Goal: Transaction & Acquisition: Purchase product/service

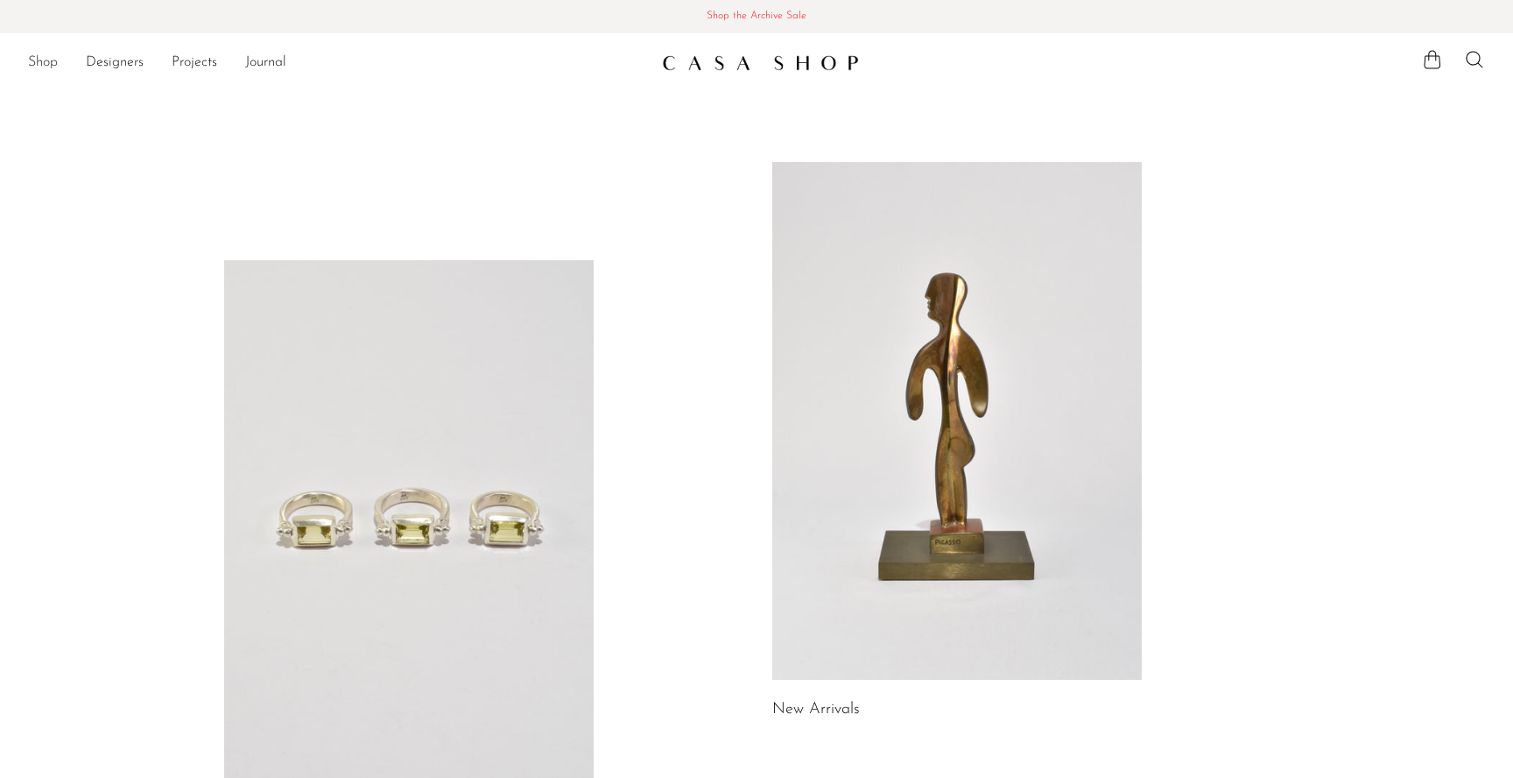
click at [48, 58] on link "Shop" at bounding box center [43, 63] width 30 height 23
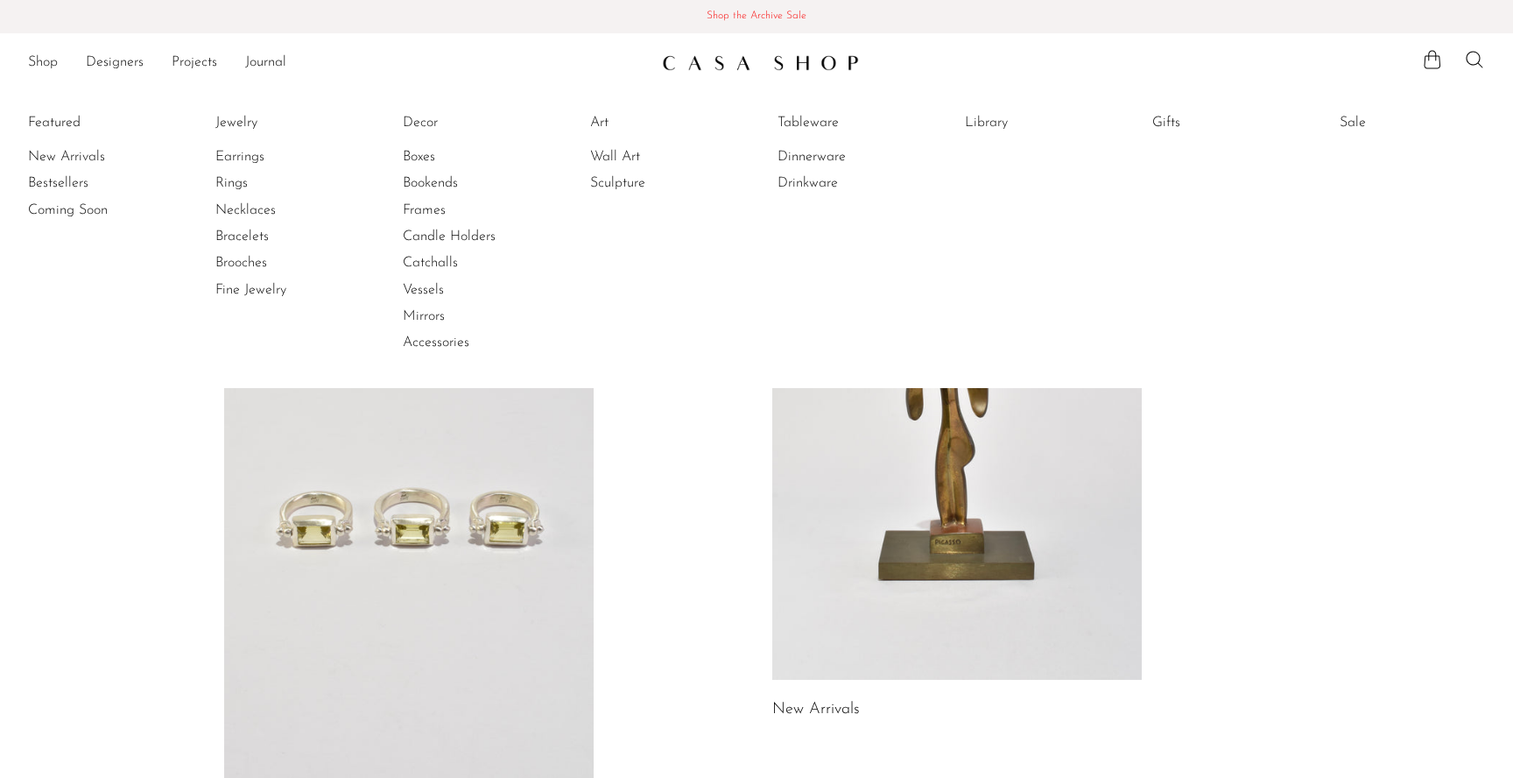
click at [728, 6] on link "Shop the Archive Sale Shop the Archive Sale" at bounding box center [756, 16] width 1513 height 33
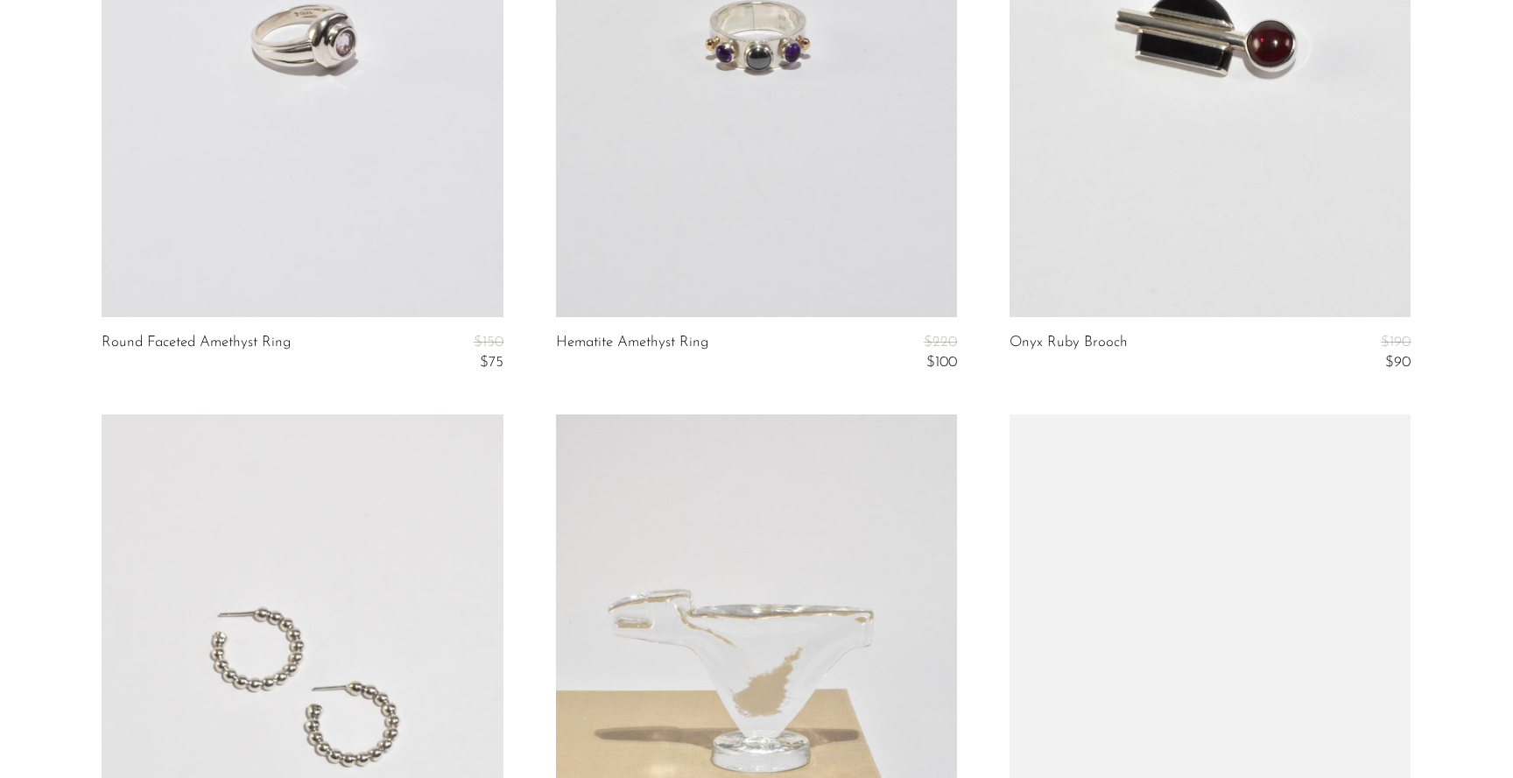
scroll to position [7413, 0]
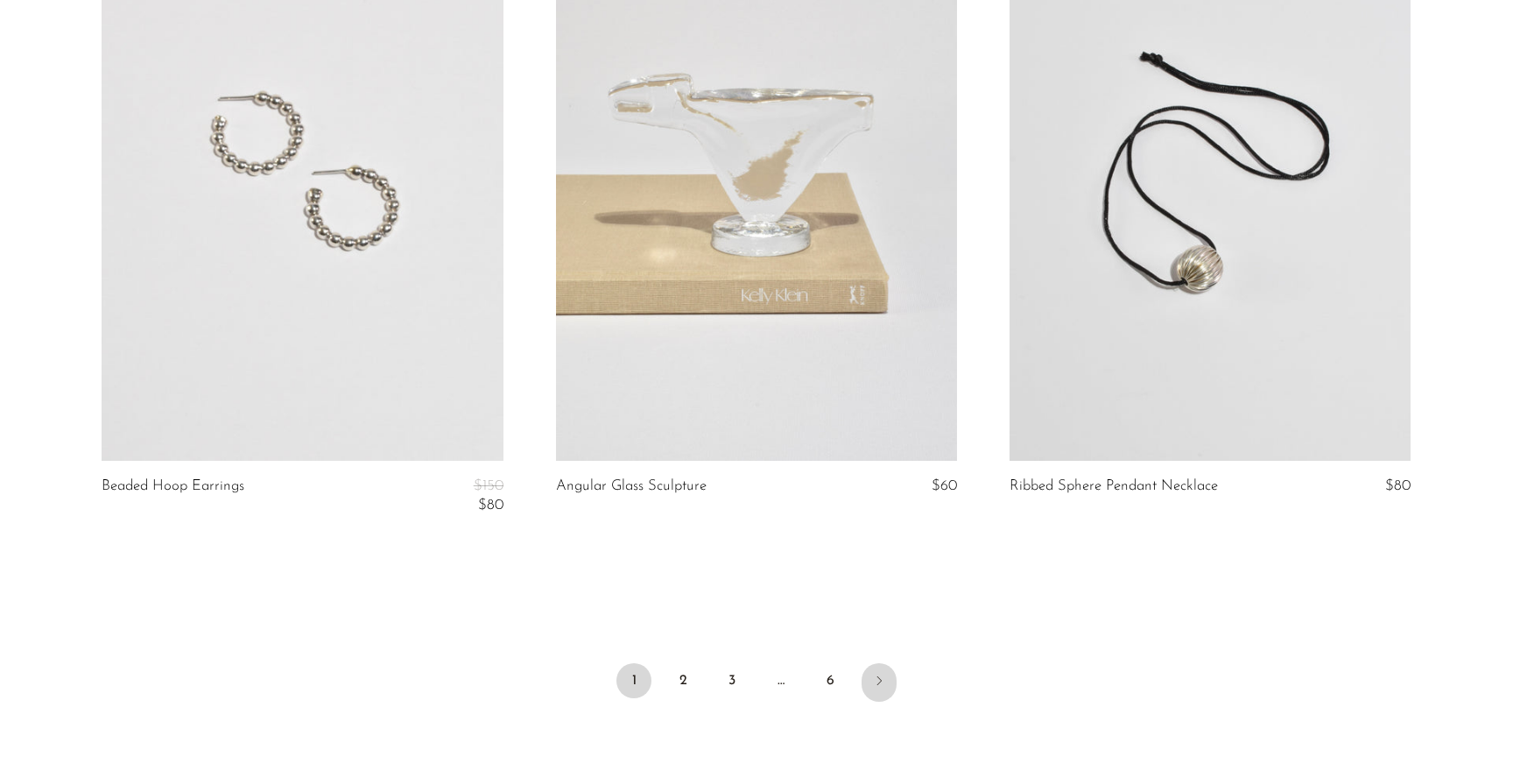
click at [881, 679] on icon "Next" at bounding box center [879, 680] width 4 height 9
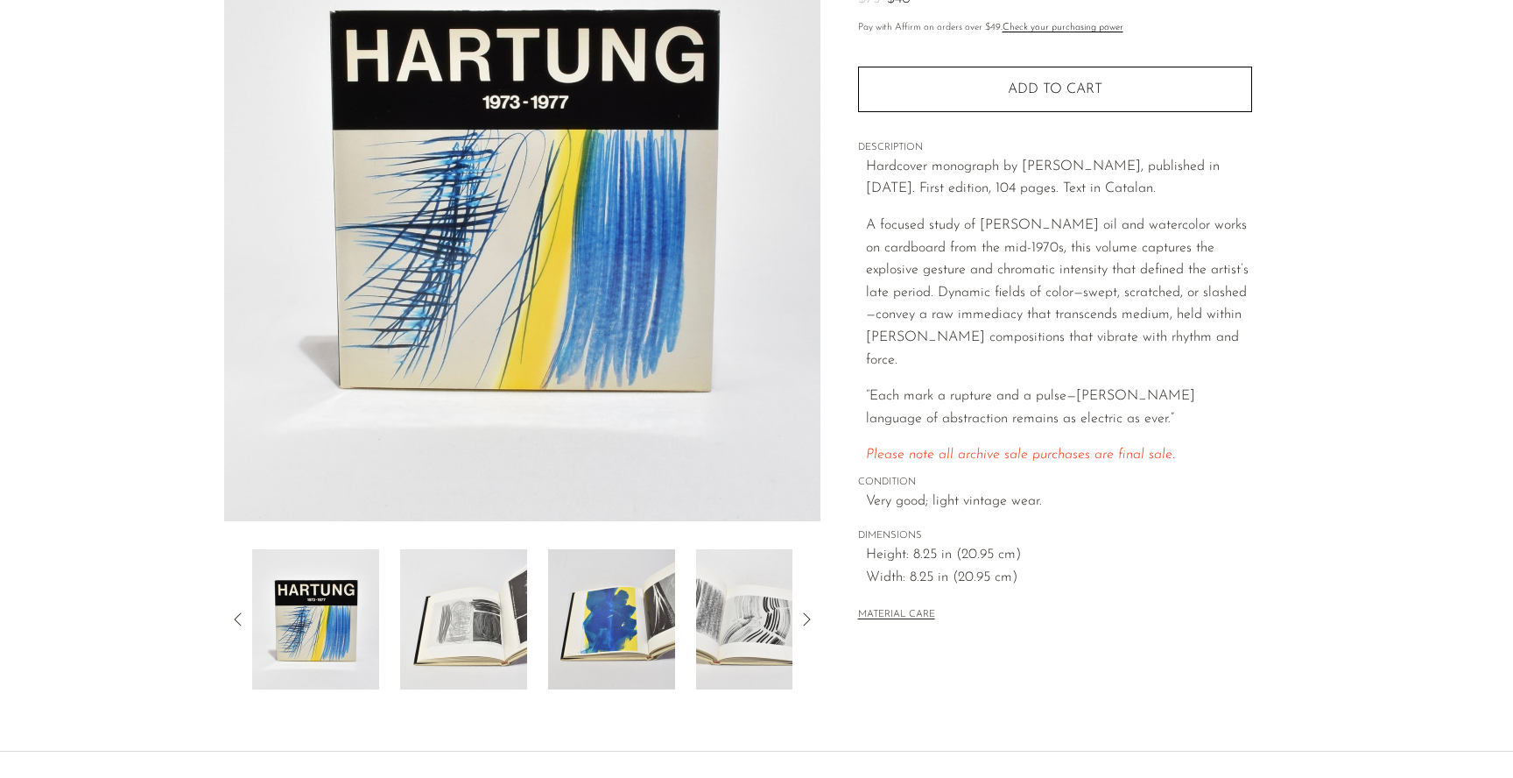
scroll to position [362, 0]
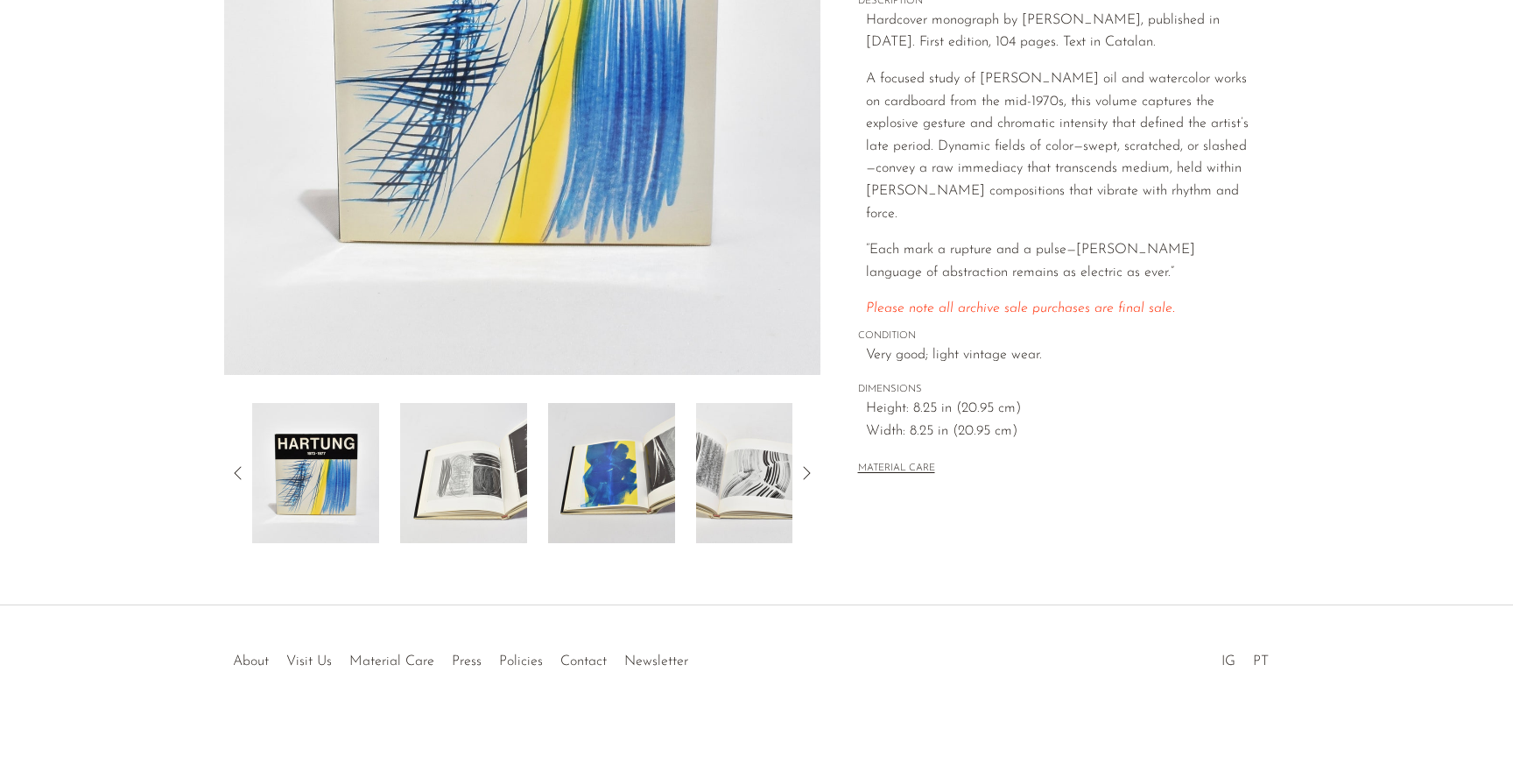
click at [805, 474] on icon at bounding box center [806, 472] width 21 height 21
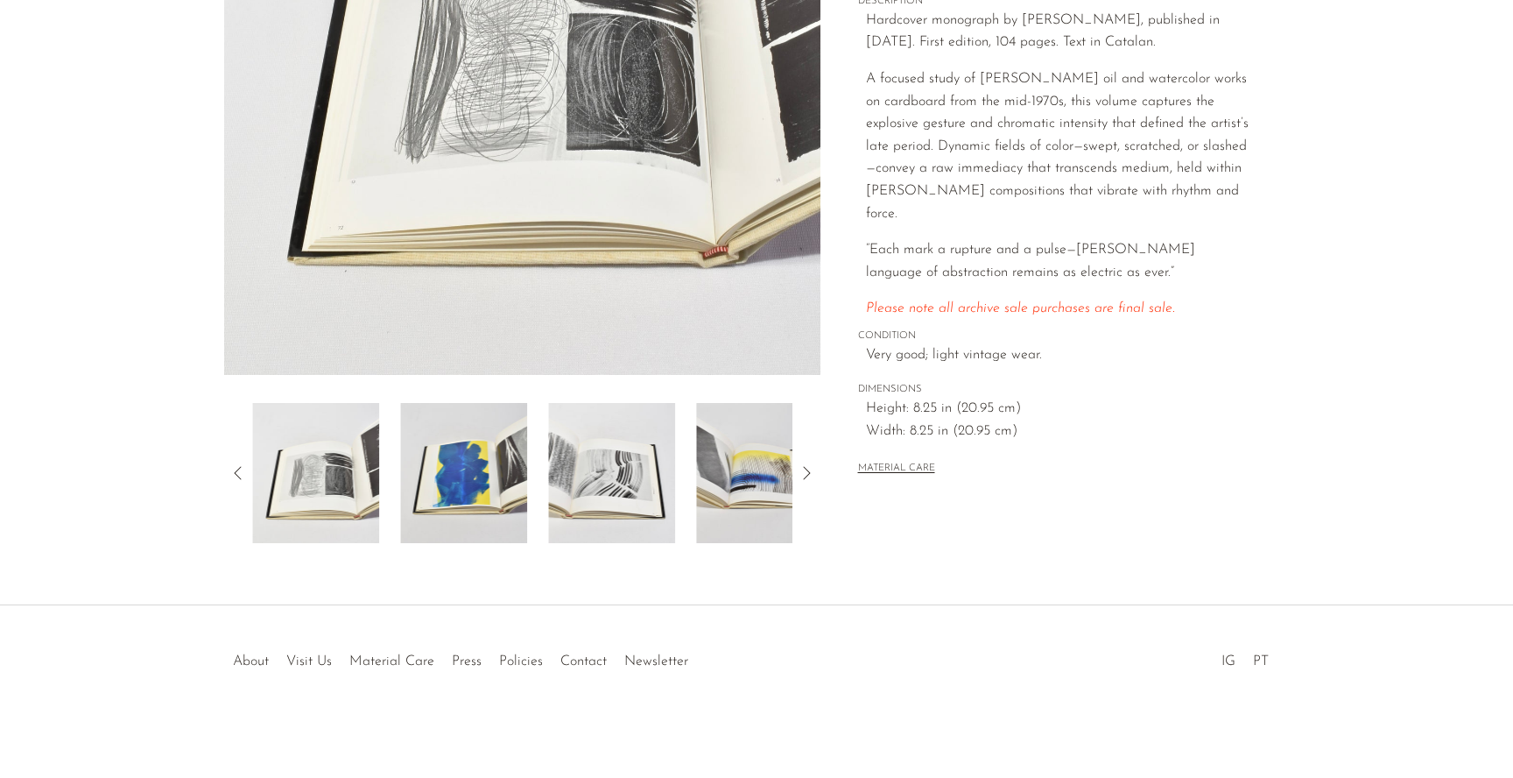
click at [805, 474] on icon at bounding box center [806, 472] width 21 height 21
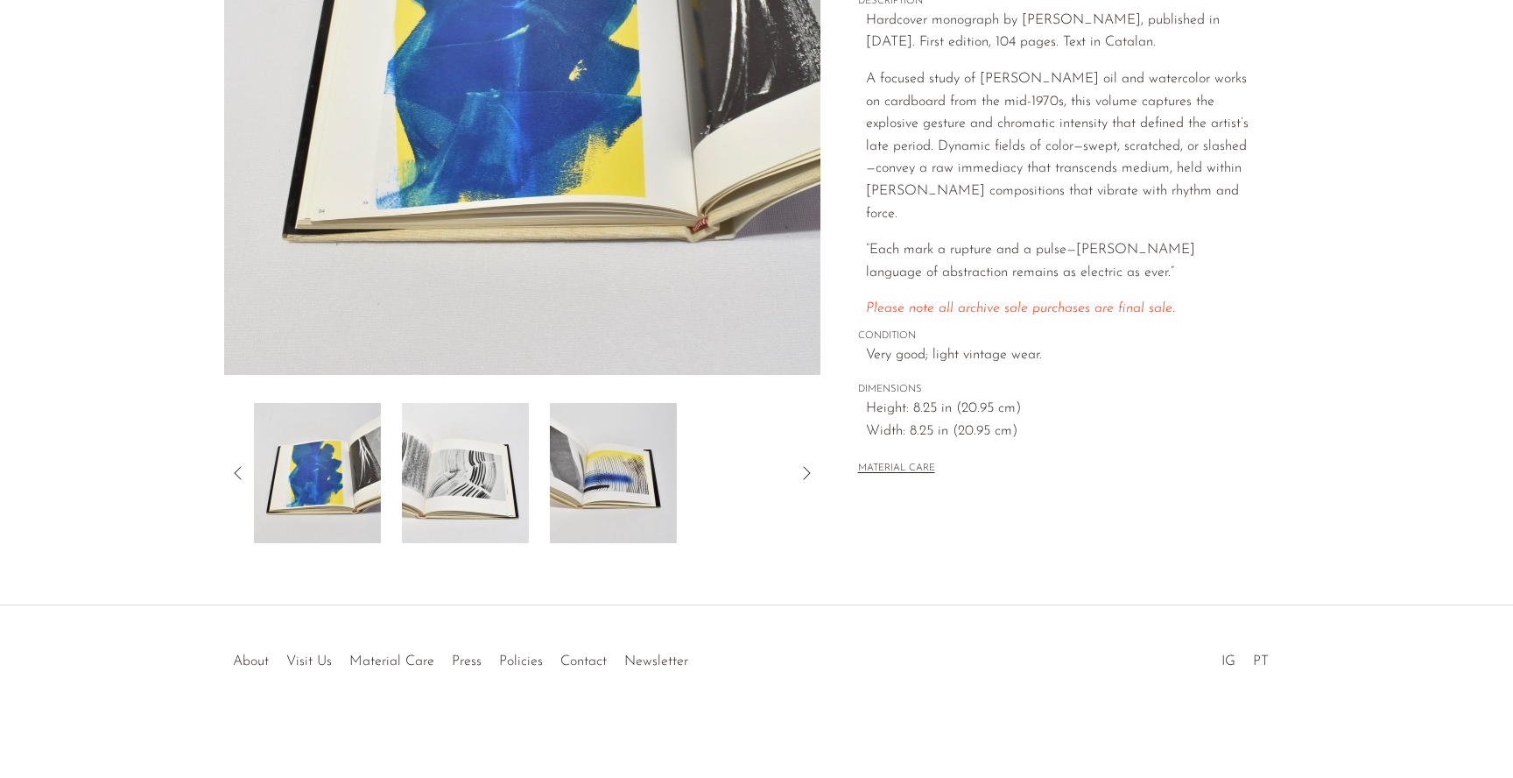
click at [805, 474] on icon at bounding box center [806, 472] width 21 height 21
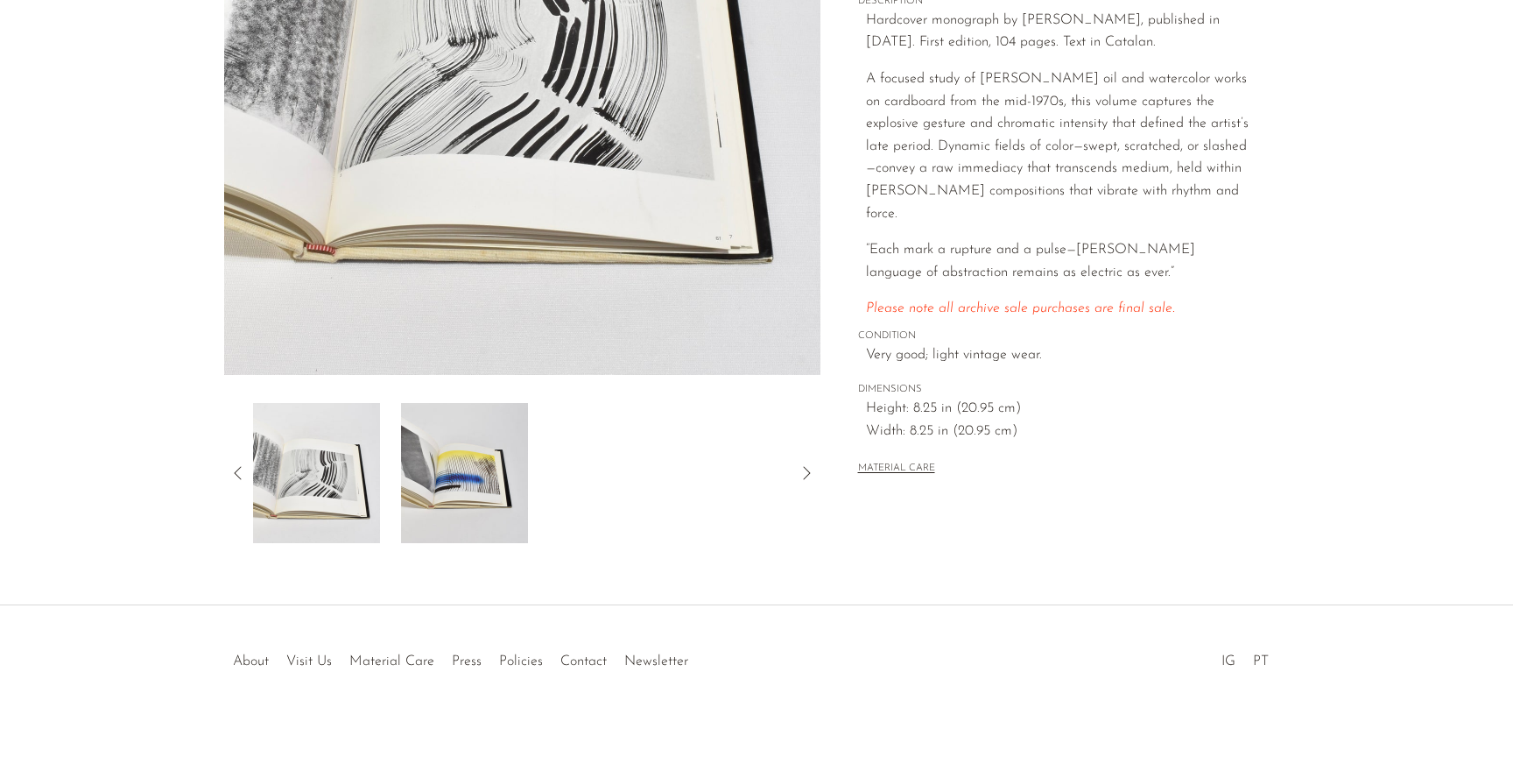
click at [808, 475] on icon at bounding box center [806, 472] width 21 height 21
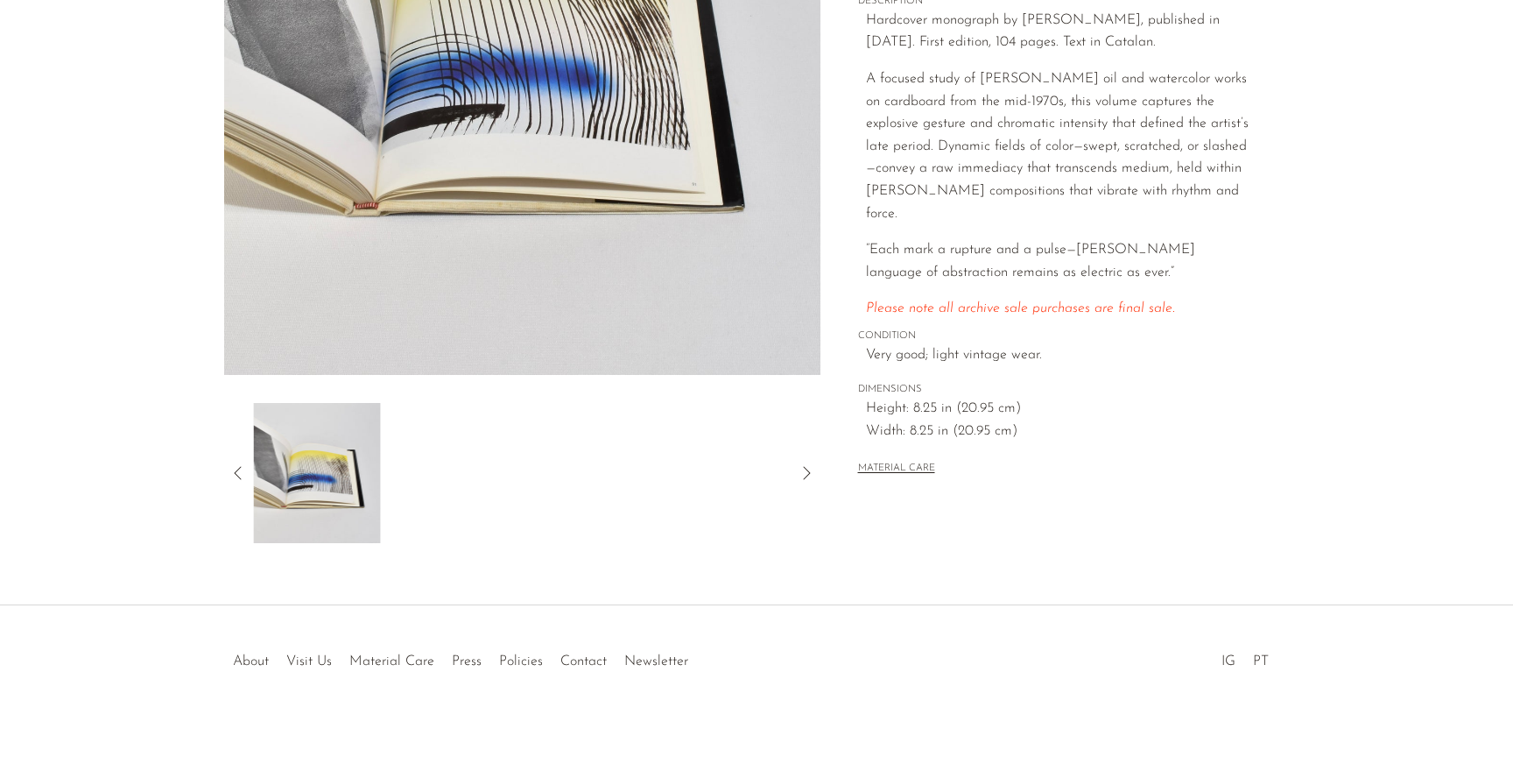
click at [814, 479] on icon at bounding box center [806, 472] width 21 height 21
click at [815, 480] on icon at bounding box center [806, 472] width 21 height 21
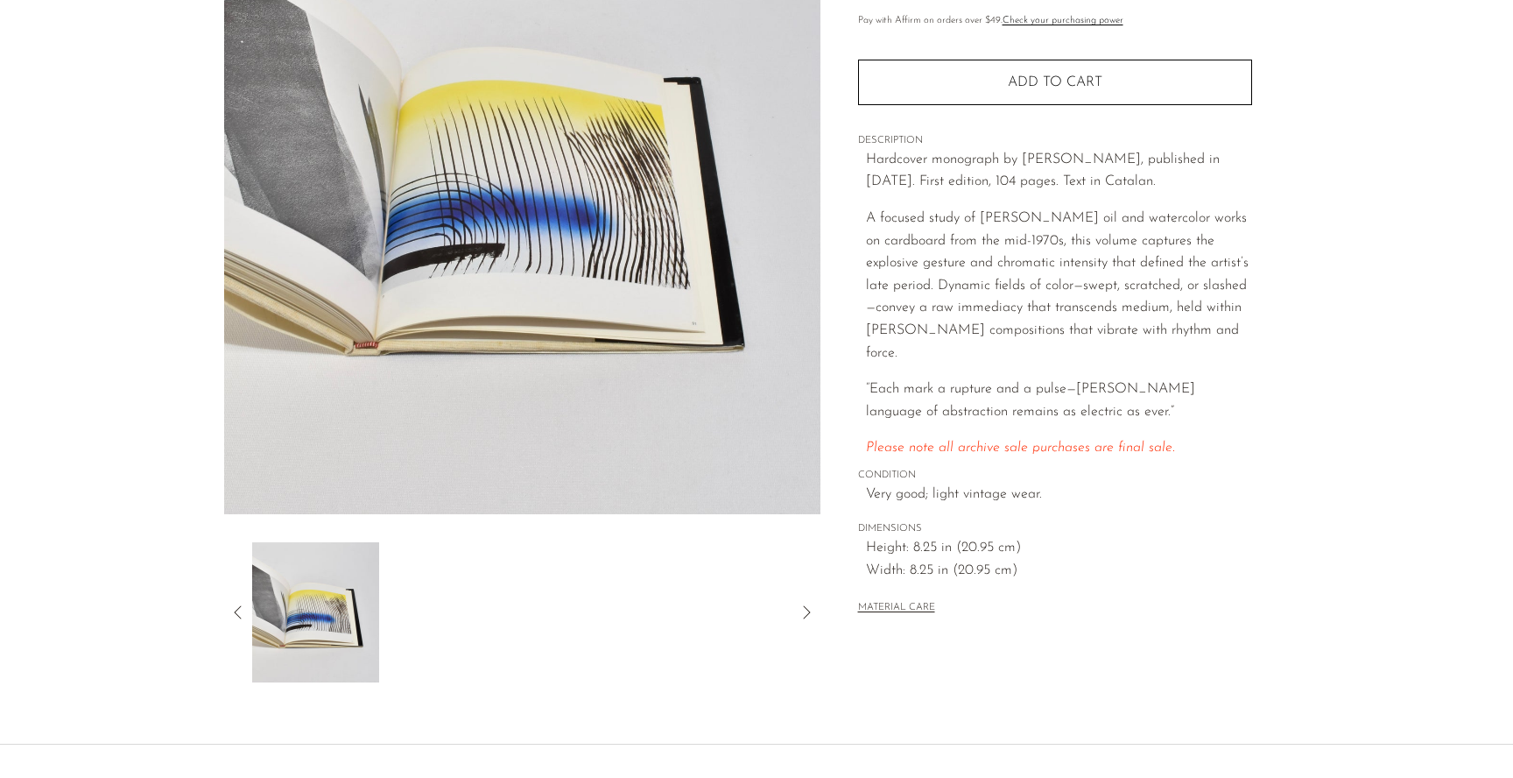
scroll to position [285, 0]
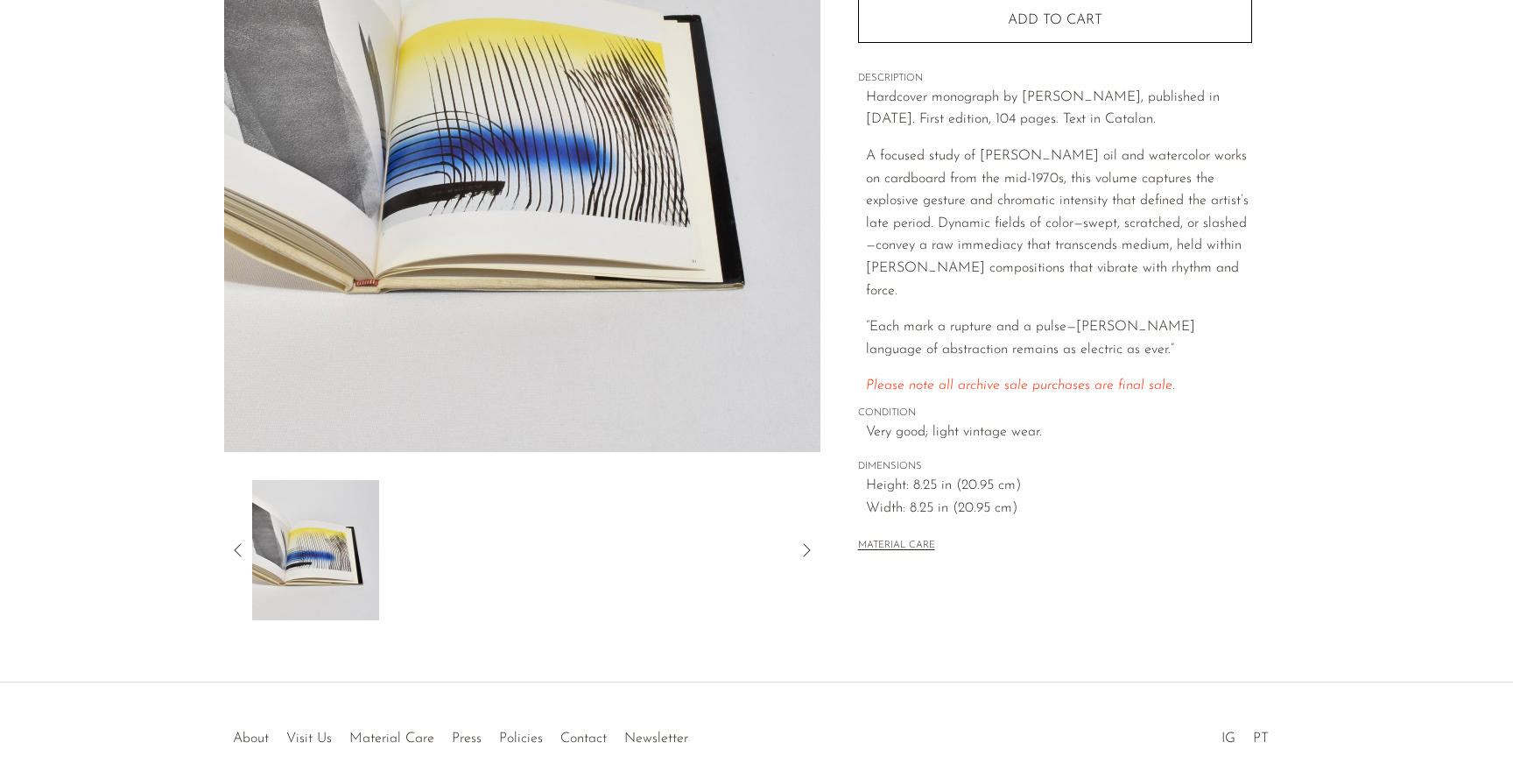
click at [233, 552] on icon at bounding box center [238, 549] width 21 height 21
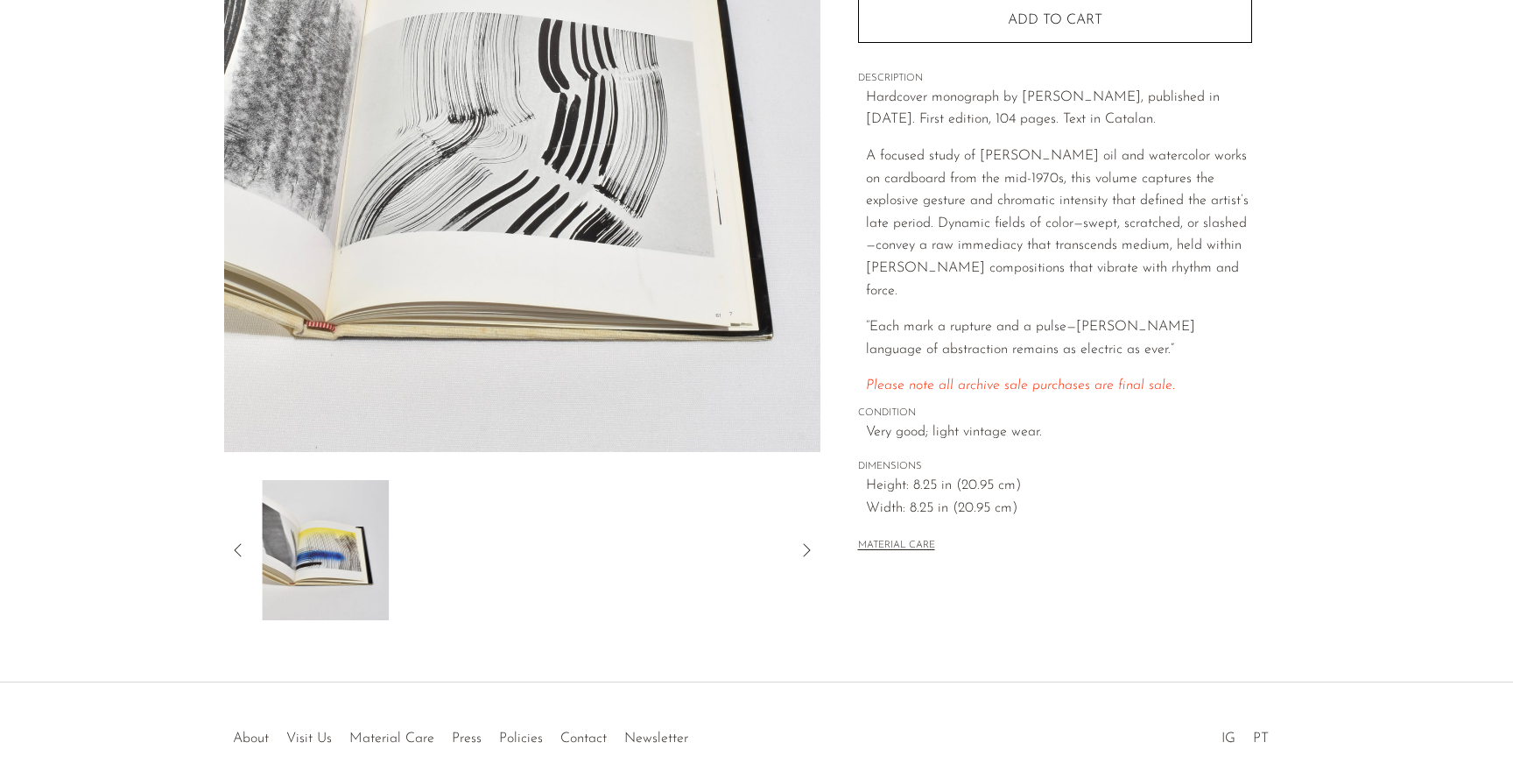
click at [233, 552] on icon at bounding box center [238, 549] width 21 height 21
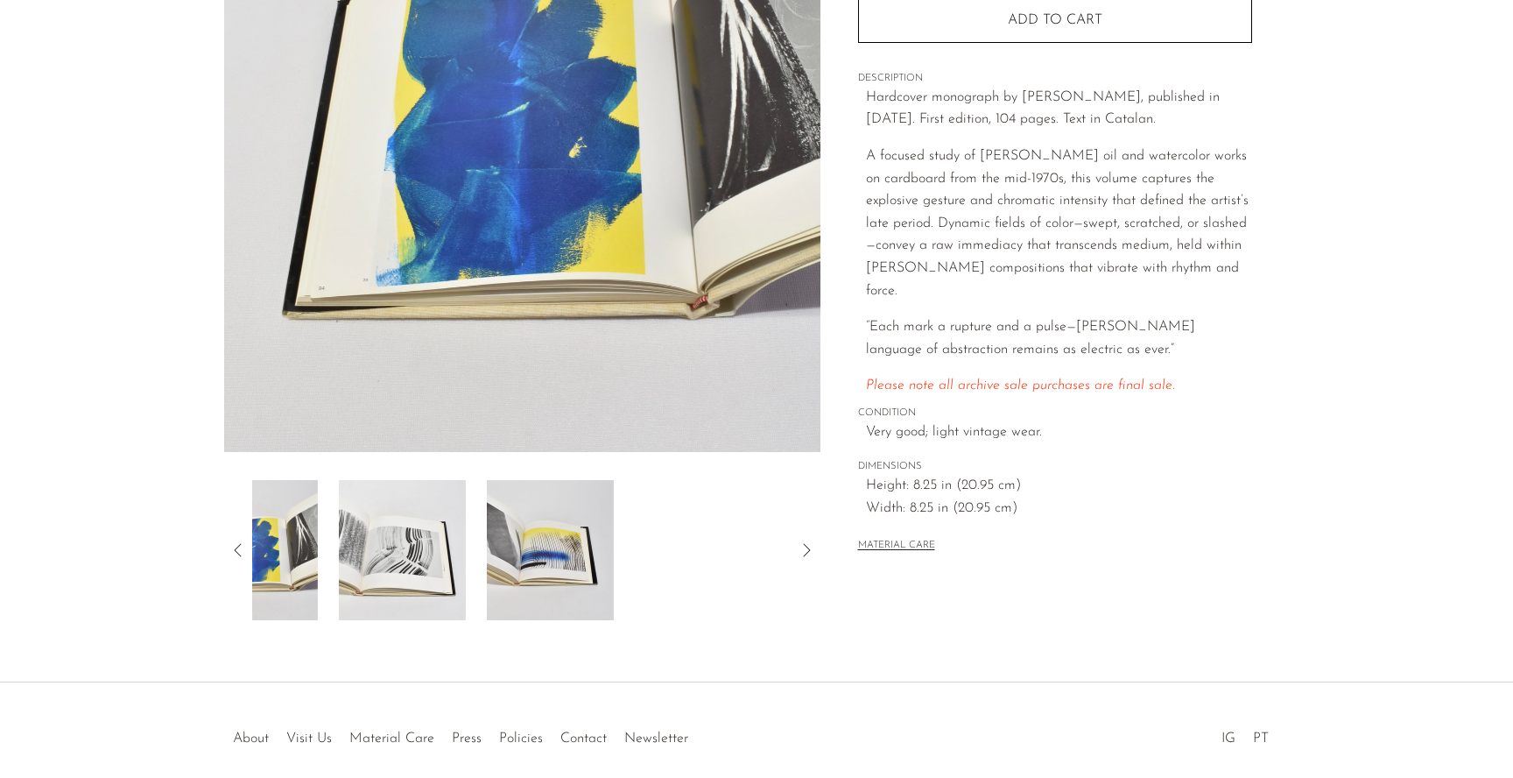
click at [233, 552] on icon at bounding box center [238, 549] width 21 height 21
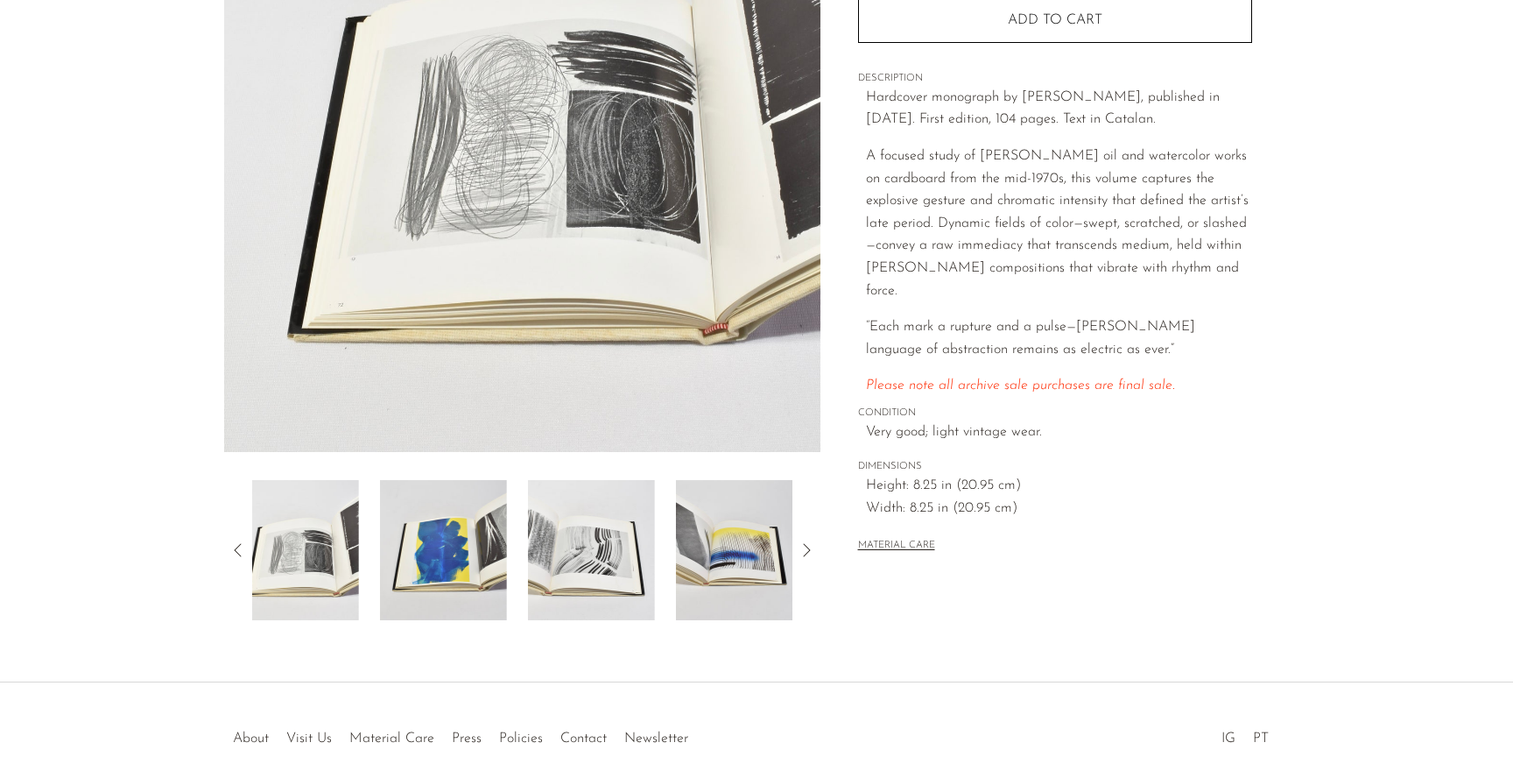
click at [233, 552] on icon at bounding box center [238, 549] width 21 height 21
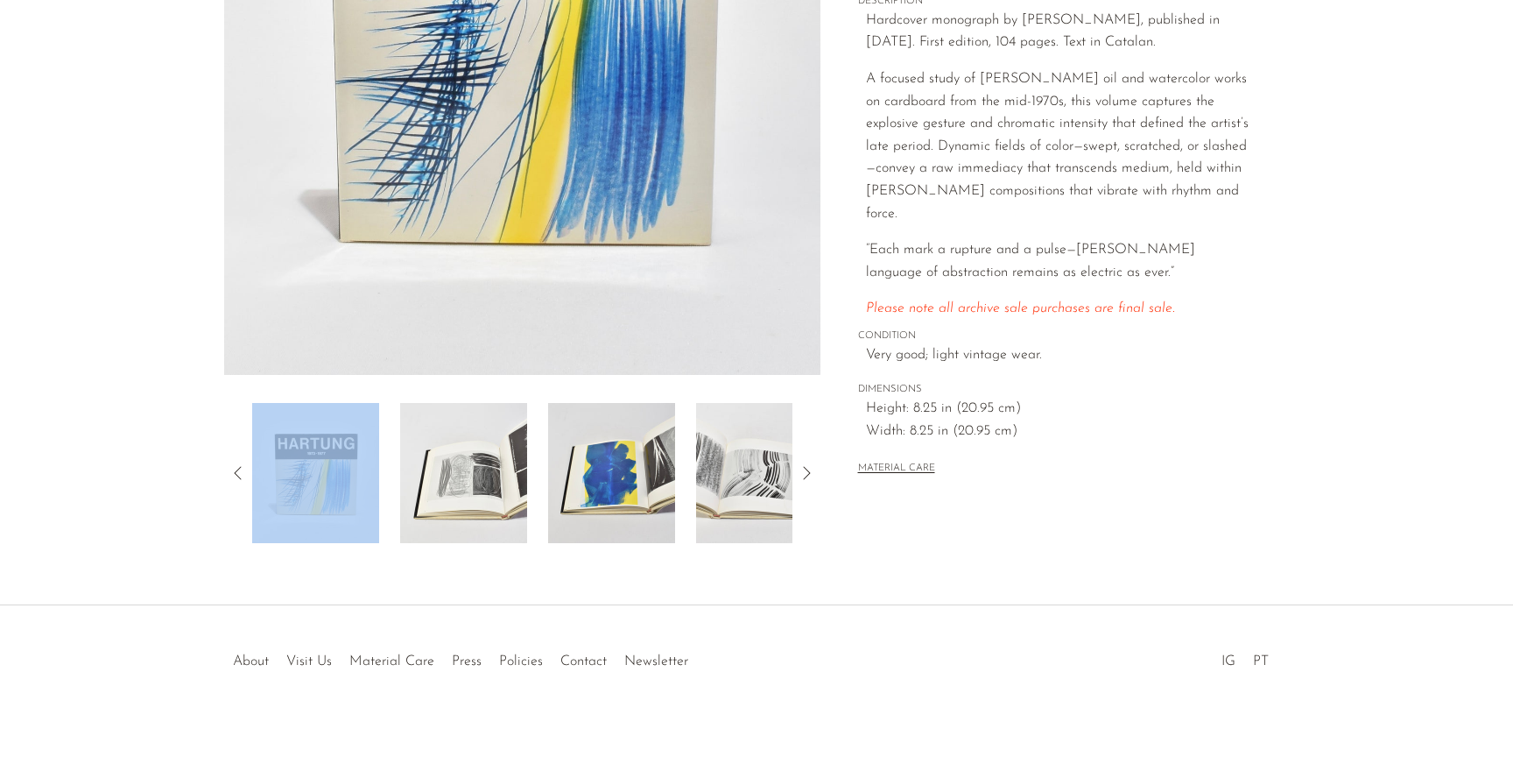
scroll to position [0, 0]
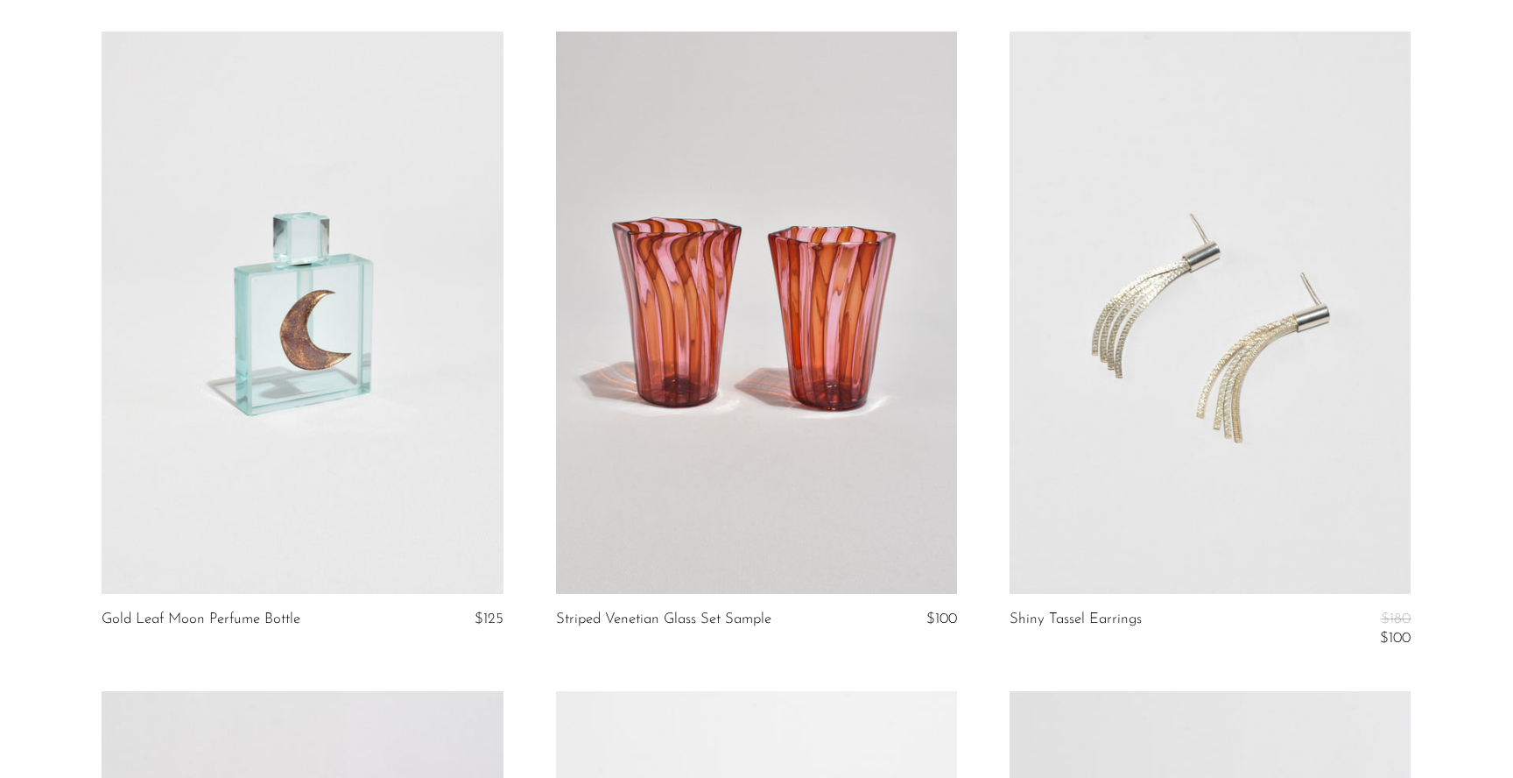
scroll to position [1969, 0]
